Goal: Task Accomplishment & Management: Complete application form

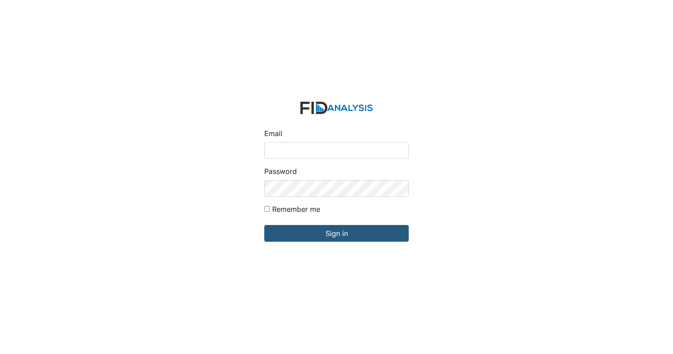
click at [282, 148] on input "Email" at bounding box center [336, 150] width 144 height 17
type input "[EMAIL_ADDRESS][DOMAIN_NAME]"
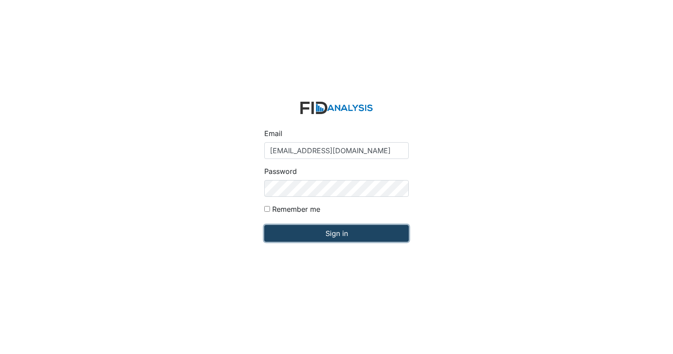
click at [334, 232] on input "Sign in" at bounding box center [336, 233] width 144 height 17
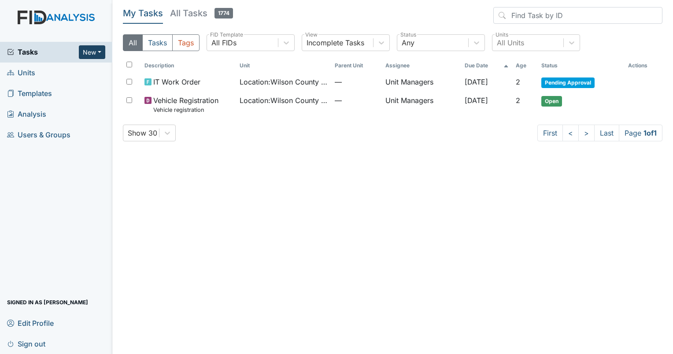
click at [99, 53] on button "New" at bounding box center [92, 52] width 26 height 14
click at [55, 85] on link "Inspection" at bounding box center [70, 85] width 70 height 14
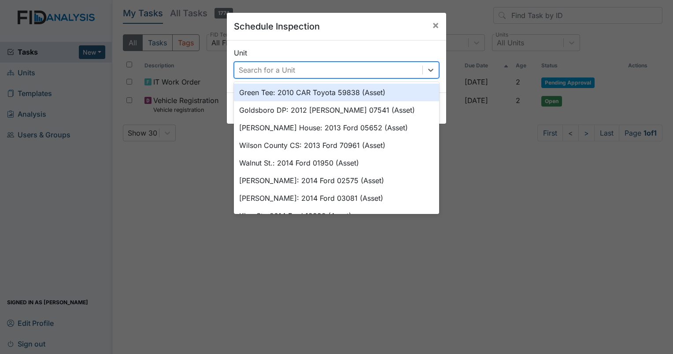
click at [374, 67] on div "Search for a Unit" at bounding box center [328, 70] width 188 height 16
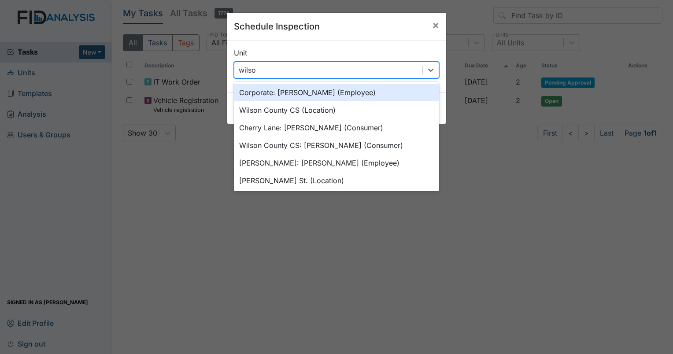
type input "[PERSON_NAME]"
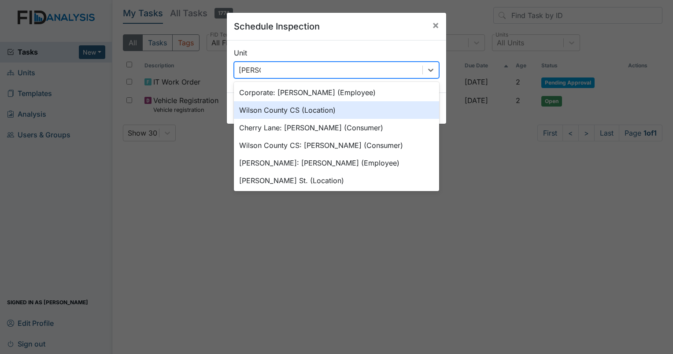
click at [339, 114] on div "Wilson County CS (Location)" at bounding box center [336, 110] width 205 height 18
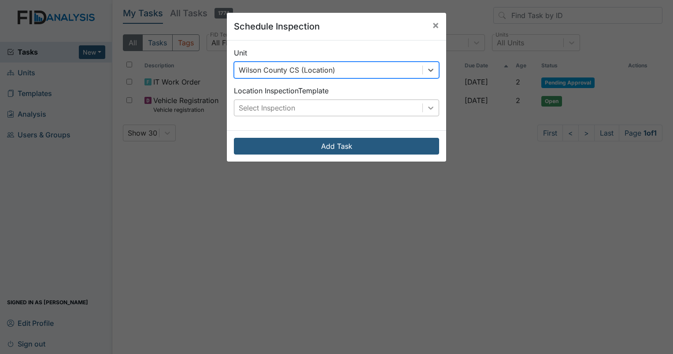
click at [426, 110] on icon at bounding box center [430, 108] width 9 height 9
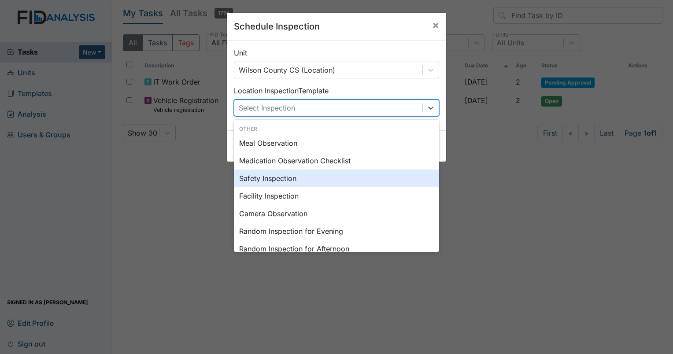
click at [251, 180] on div "Safety Inspection" at bounding box center [336, 179] width 205 height 18
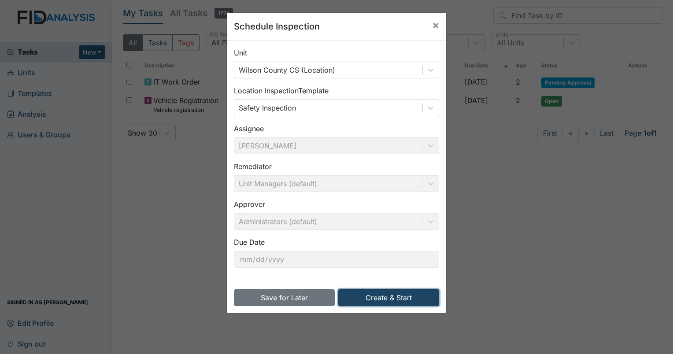
click at [381, 300] on button "Create & Start" at bounding box center [388, 297] width 101 height 17
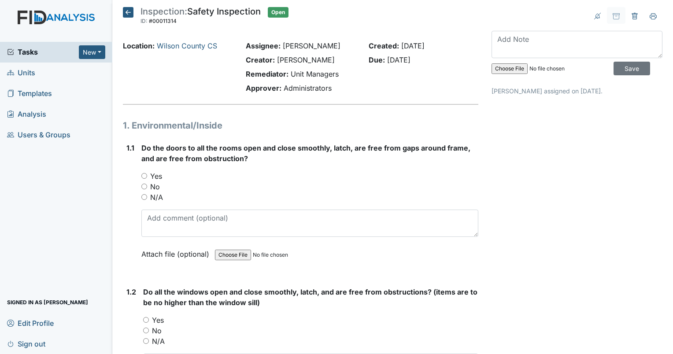
click at [143, 176] on input "Yes" at bounding box center [144, 176] width 6 height 6
radio input "true"
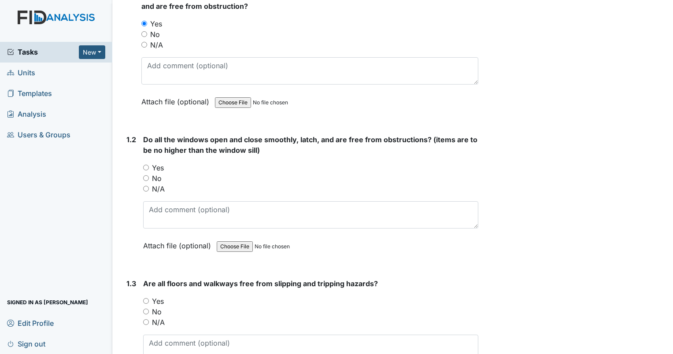
scroll to position [176, 0]
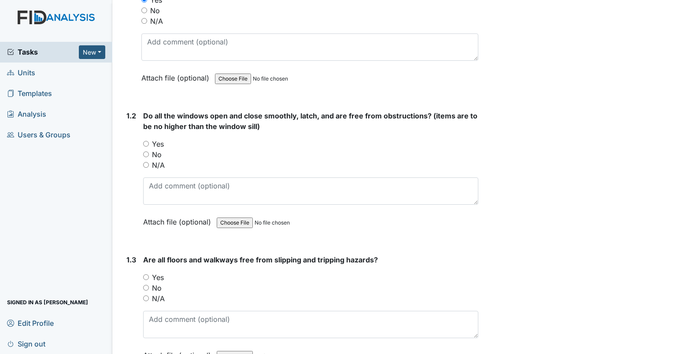
click at [144, 143] on input "Yes" at bounding box center [146, 144] width 6 height 6
radio input "true"
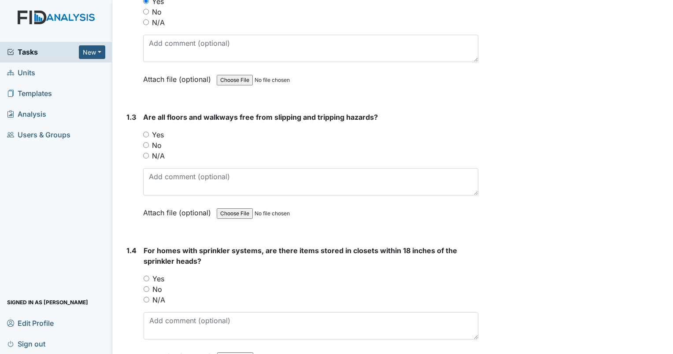
scroll to position [352, 0]
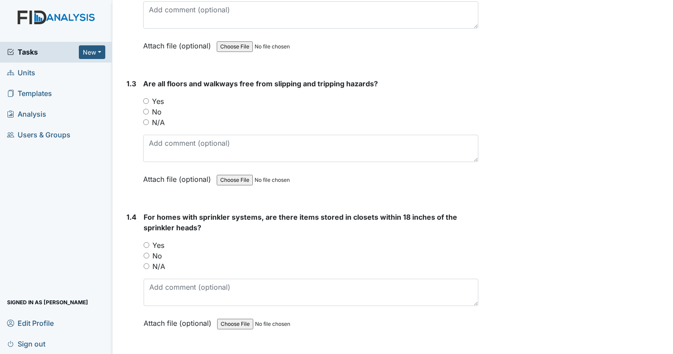
drag, startPoint x: 146, startPoint y: 100, endPoint x: 144, endPoint y: 96, distance: 4.7
click at [144, 96] on div "Yes" at bounding box center [310, 101] width 335 height 11
click at [145, 100] on input "Yes" at bounding box center [146, 101] width 6 height 6
radio input "true"
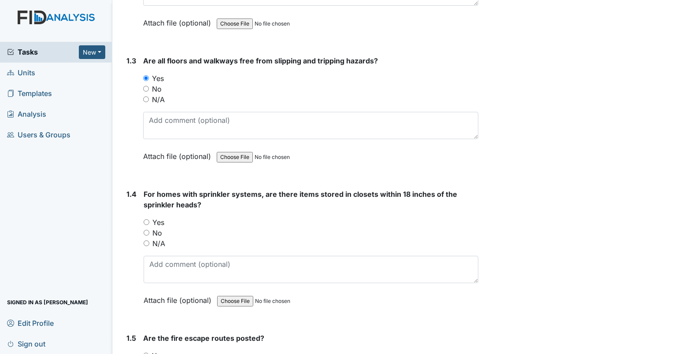
scroll to position [441, 0]
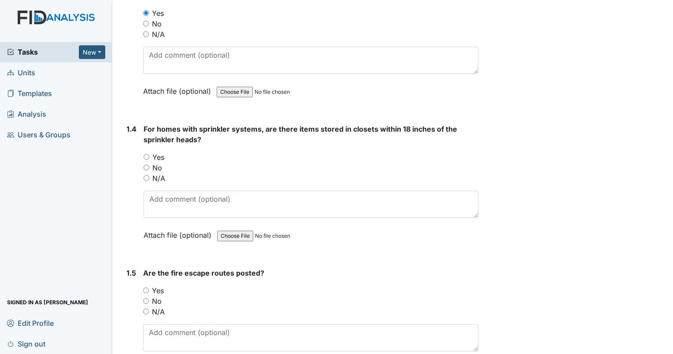
click at [148, 167] on input "No" at bounding box center [147, 168] width 6 height 6
radio input "true"
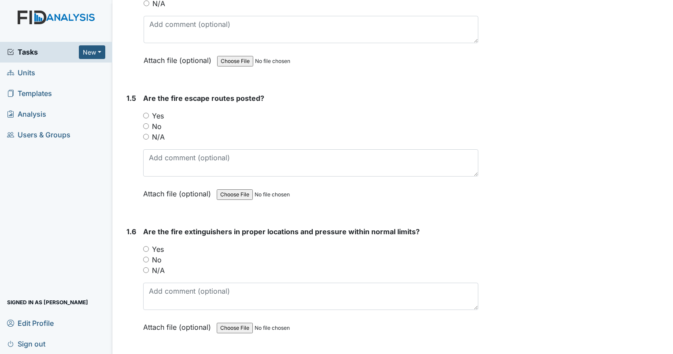
scroll to position [617, 0]
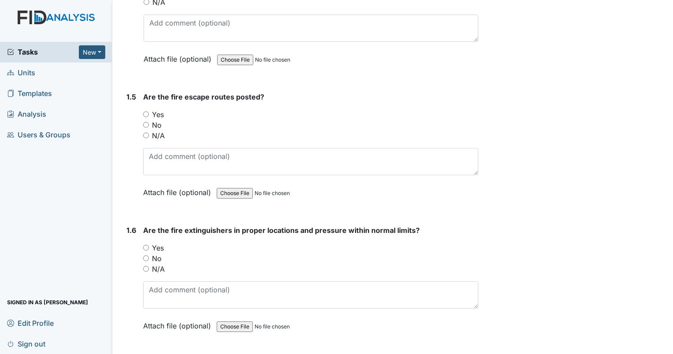
click at [147, 112] on input "Yes" at bounding box center [146, 114] width 6 height 6
radio input "true"
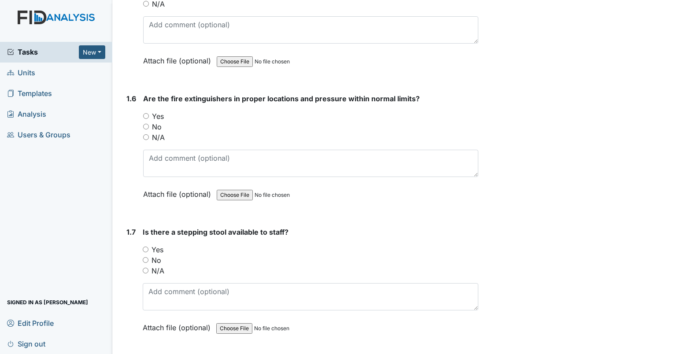
scroll to position [749, 0]
click at [144, 113] on input "Yes" at bounding box center [146, 116] width 6 height 6
radio input "true"
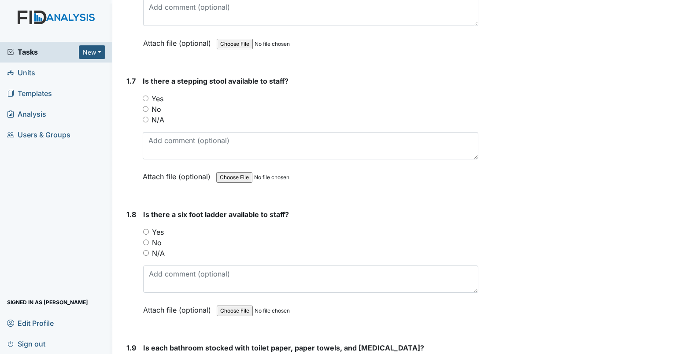
scroll to position [925, 0]
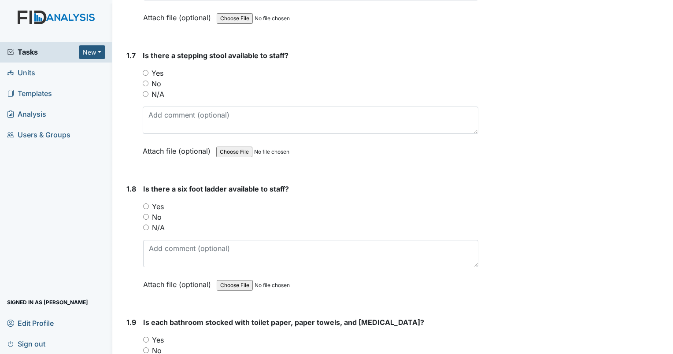
click at [144, 72] on input "Yes" at bounding box center [146, 73] width 6 height 6
radio input "true"
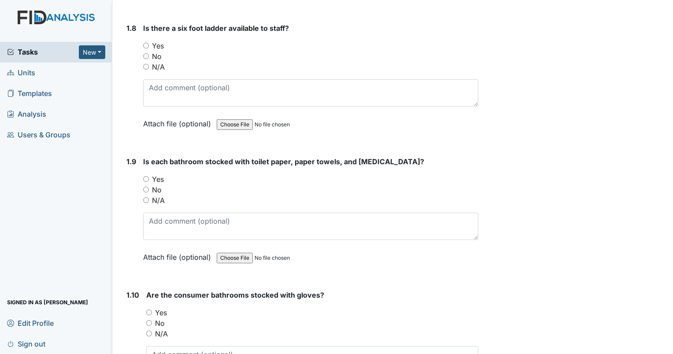
scroll to position [1101, 0]
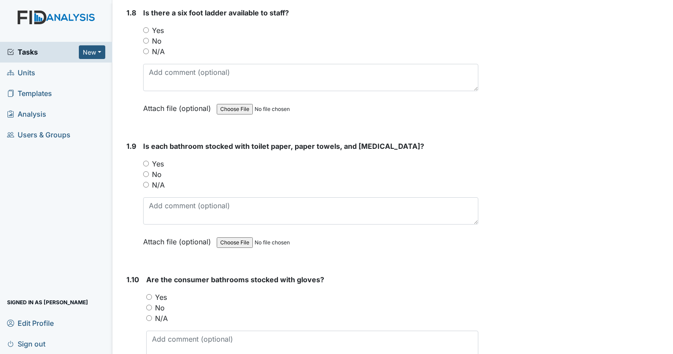
click at [146, 48] on input "N/A" at bounding box center [146, 51] width 6 height 6
radio input "true"
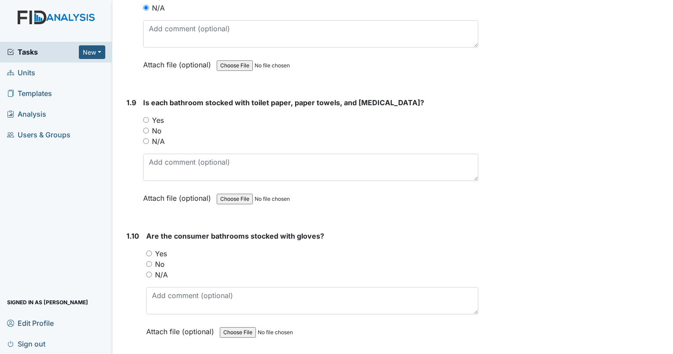
scroll to position [1145, 0]
click at [145, 117] on input "Yes" at bounding box center [146, 120] width 6 height 6
radio input "true"
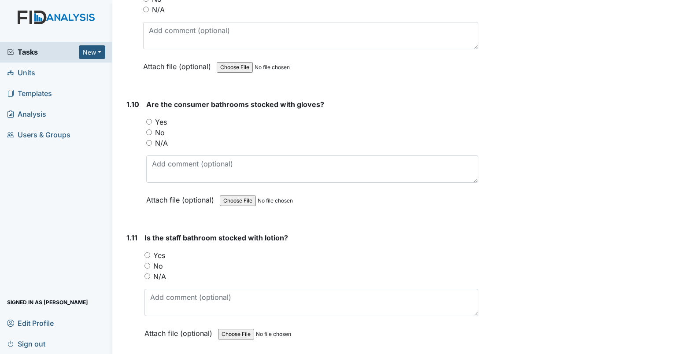
scroll to position [1278, 0]
click at [147, 118] on input "Yes" at bounding box center [149, 121] width 6 height 6
radio input "true"
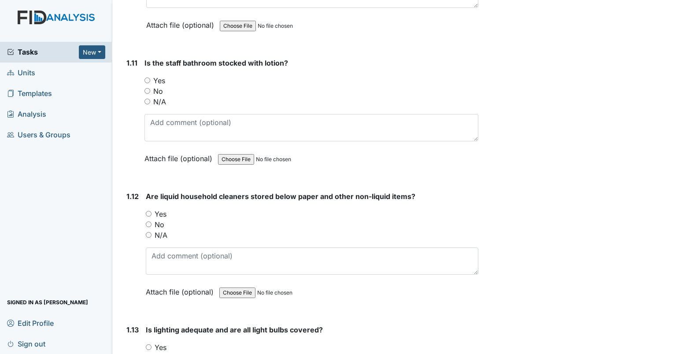
scroll to position [1454, 0]
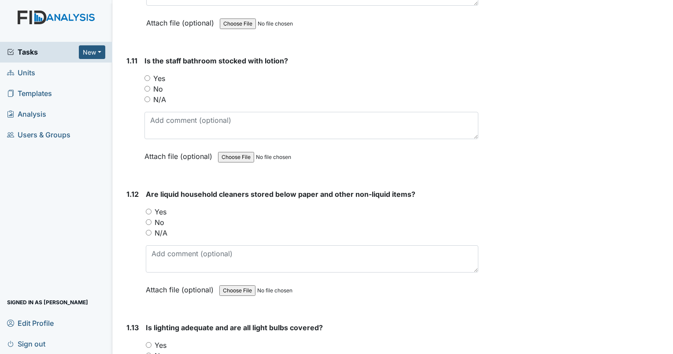
click at [145, 75] on input "Yes" at bounding box center [147, 78] width 6 height 6
radio input "true"
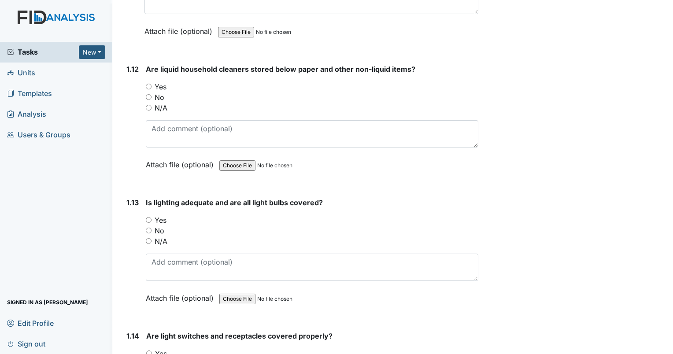
scroll to position [1586, 0]
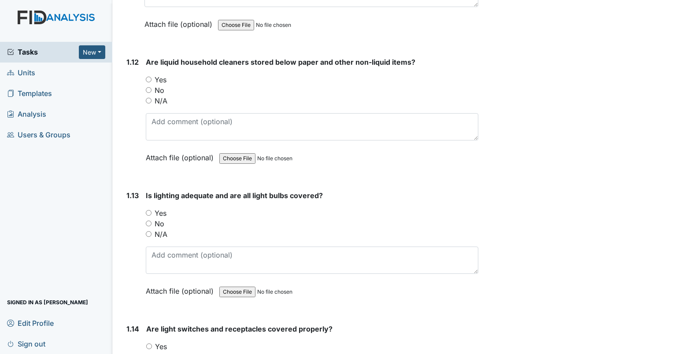
drag, startPoint x: 148, startPoint y: 74, endPoint x: 277, endPoint y: 104, distance: 132.1
click at [148, 77] on input "Yes" at bounding box center [149, 80] width 6 height 6
radio input "true"
click at [149, 210] on input "Yes" at bounding box center [149, 213] width 6 height 6
radio input "true"
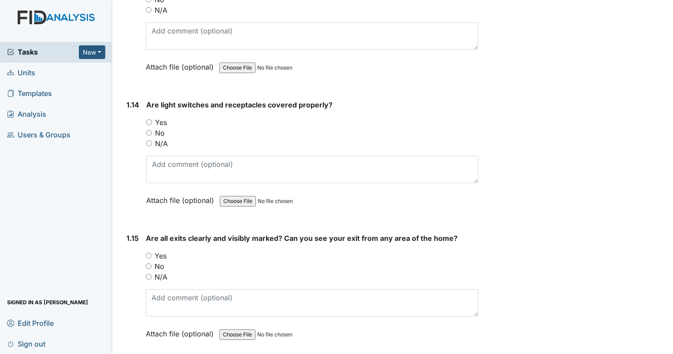
scroll to position [1850, 0]
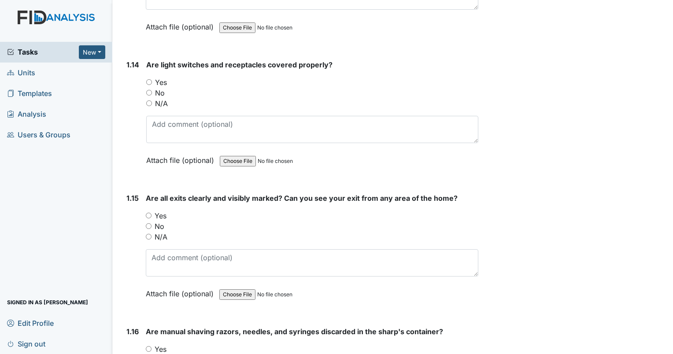
click at [147, 79] on input "Yes" at bounding box center [149, 82] width 6 height 6
radio input "true"
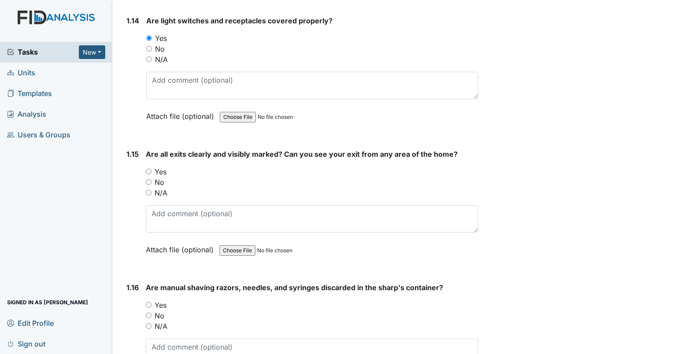
click at [146, 169] on input "Yes" at bounding box center [149, 172] width 6 height 6
radio input "true"
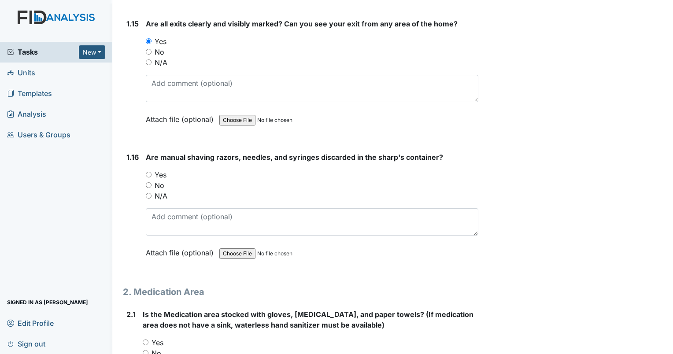
scroll to position [2026, 0]
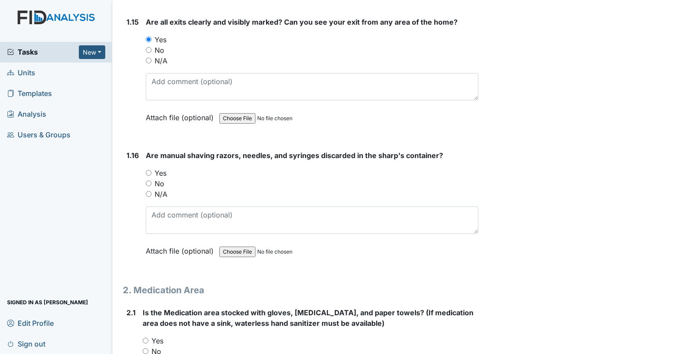
drag, startPoint x: 149, startPoint y: 166, endPoint x: 207, endPoint y: 160, distance: 58.0
click at [149, 170] on input "Yes" at bounding box center [149, 173] width 6 height 6
radio input "true"
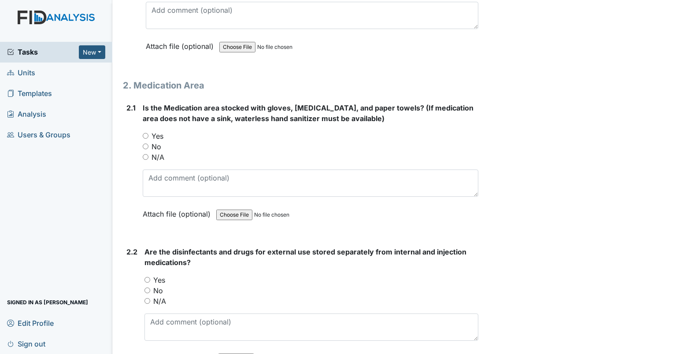
scroll to position [2247, 0]
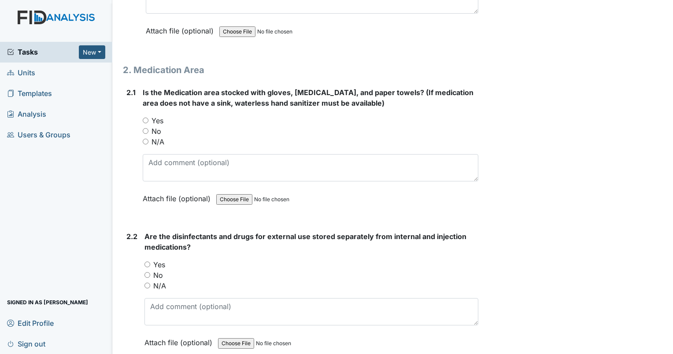
click at [146, 118] on input "Yes" at bounding box center [146, 121] width 6 height 6
radio input "true"
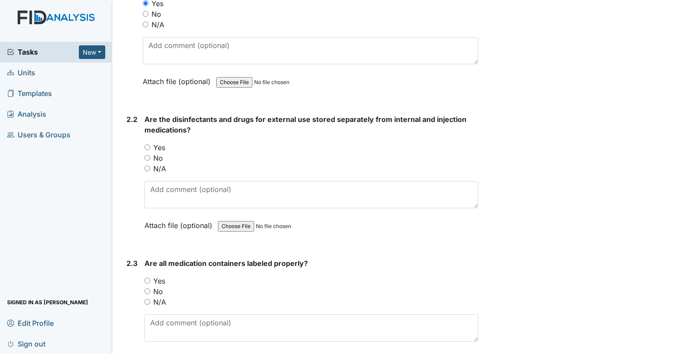
scroll to position [2379, 0]
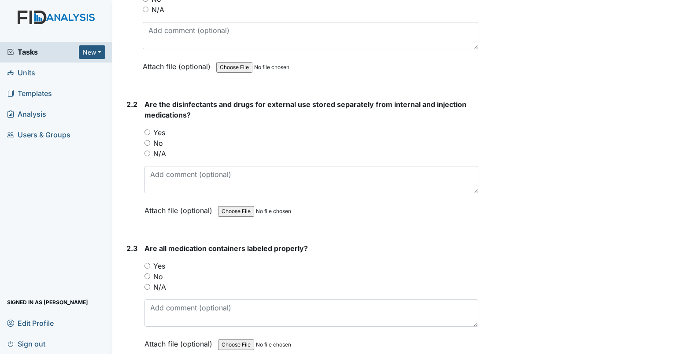
click at [144, 130] on input "Yes" at bounding box center [147, 133] width 6 height 6
radio input "true"
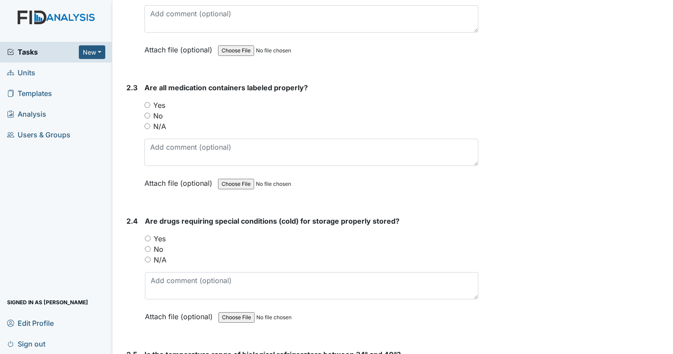
scroll to position [2555, 0]
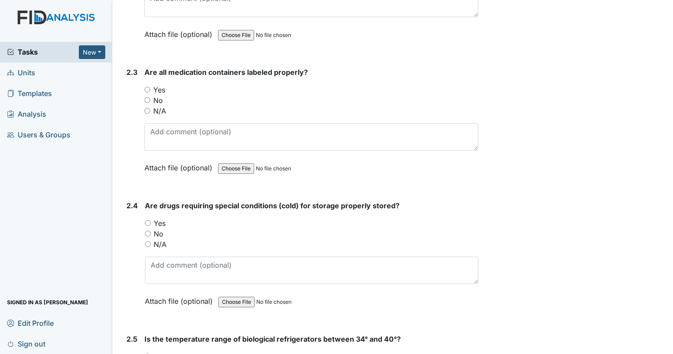
click at [148, 87] on input "Yes" at bounding box center [147, 90] width 6 height 6
radio input "true"
